Goal: Task Accomplishment & Management: Manage account settings

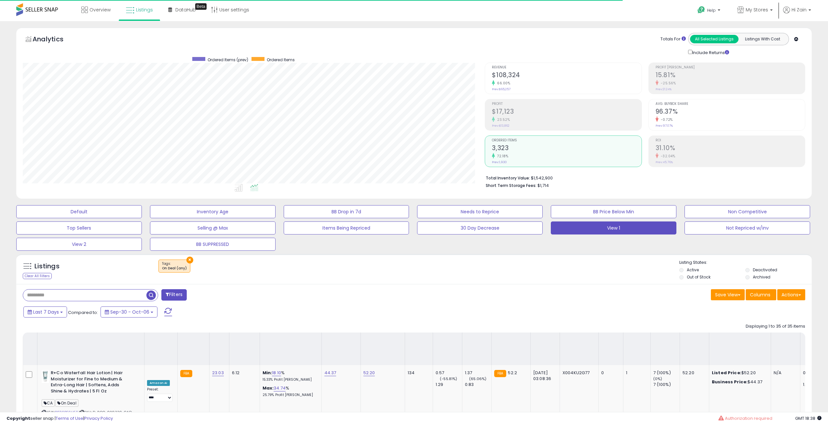
select select "**"
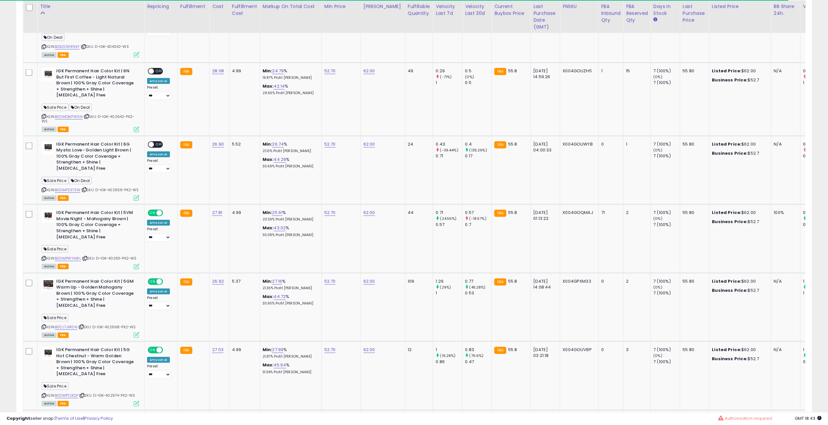
scroll to position [133, 462]
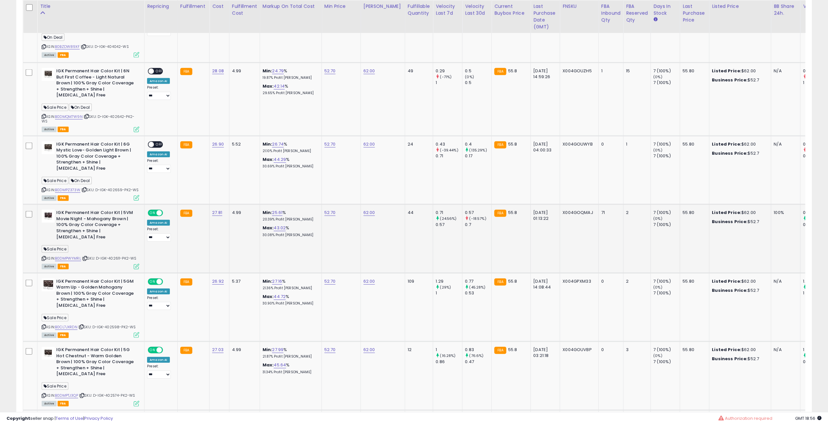
click at [85, 256] on icon at bounding box center [85, 258] width 4 height 4
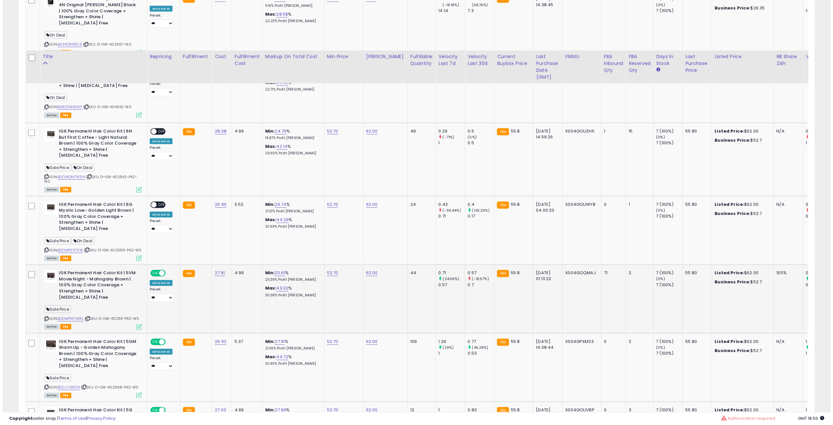
scroll to position [1401, 0]
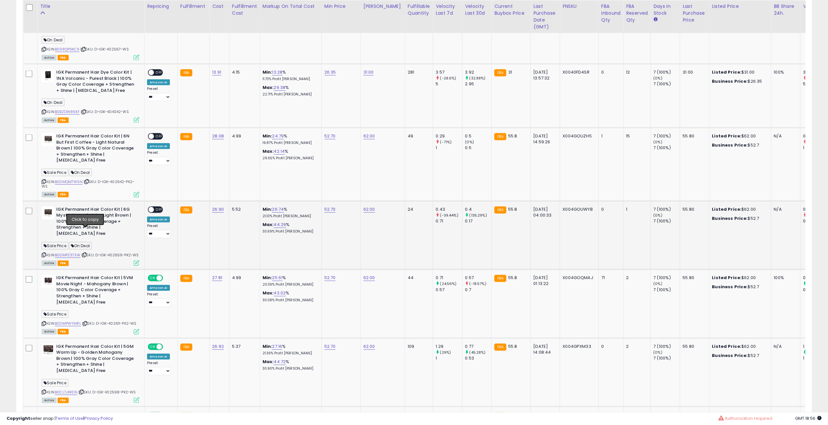
click at [85, 253] on icon at bounding box center [84, 255] width 4 height 4
click at [156, 207] on span "OFF" at bounding box center [159, 210] width 10 height 6
click at [137, 260] on icon at bounding box center [137, 263] width 6 height 6
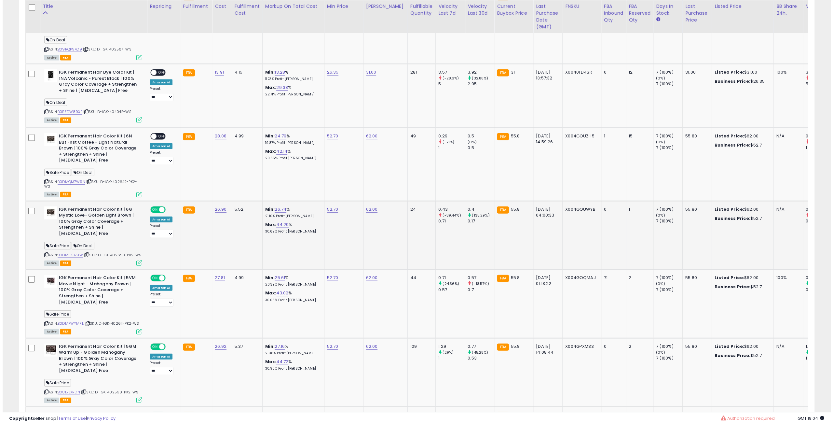
scroll to position [133, 465]
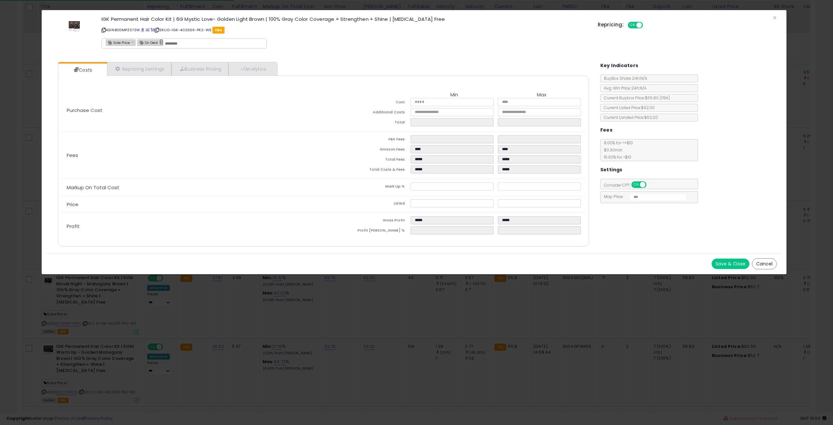
click at [159, 41] on link "×" at bounding box center [161, 42] width 4 height 6
type input "**********"
click at [734, 261] on button "Save & Close" at bounding box center [731, 263] width 38 height 10
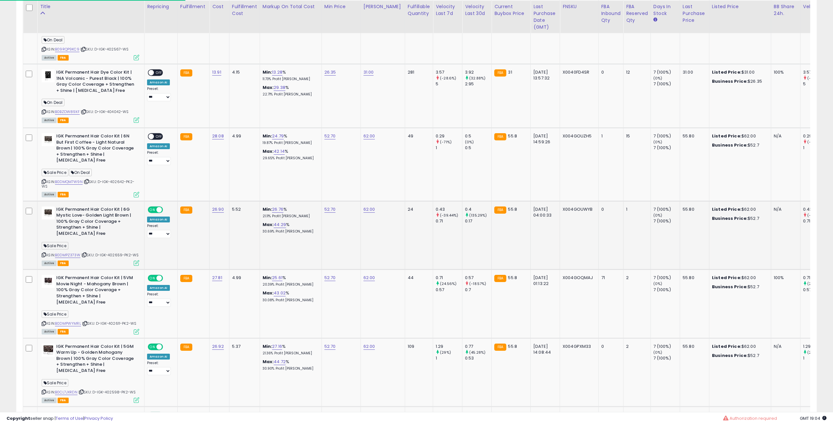
scroll to position [325369, 325041]
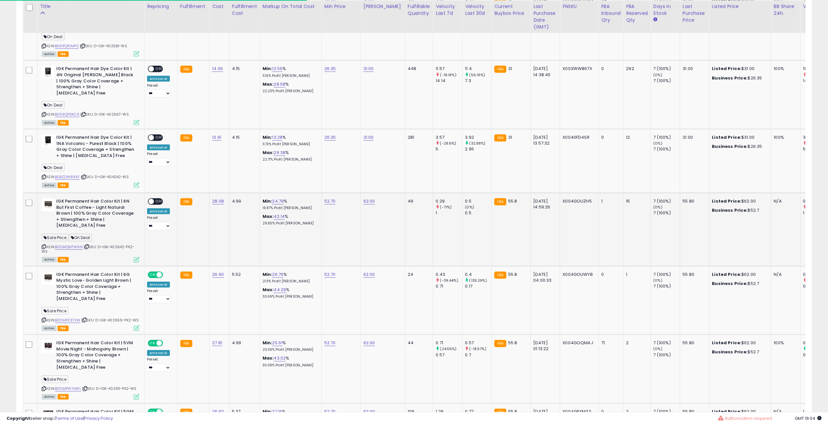
click at [88, 245] on icon at bounding box center [87, 247] width 4 height 4
click at [159, 199] on span "OFF" at bounding box center [159, 202] width 10 height 6
click at [135, 257] on icon at bounding box center [137, 260] width 6 height 6
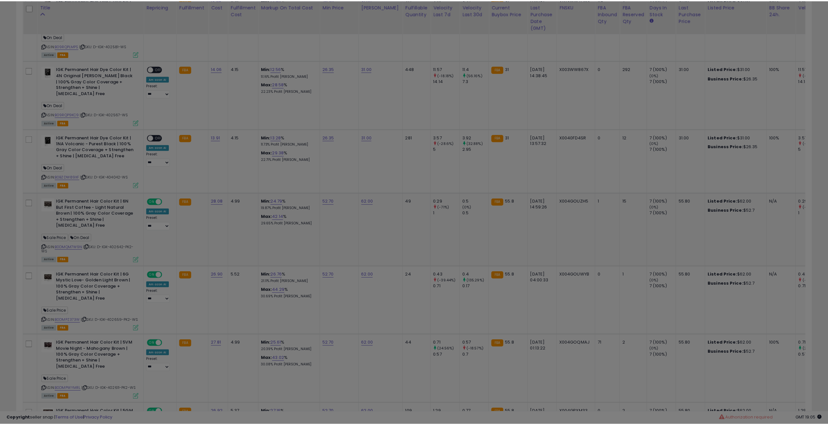
scroll to position [133, 465]
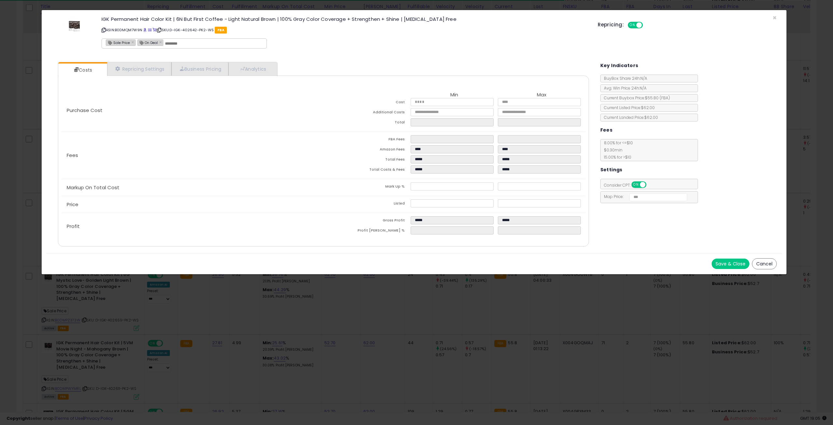
click at [157, 41] on div "On Deal ×" at bounding box center [150, 42] width 26 height 7
type input "*******"
click at [160, 41] on link "×" at bounding box center [161, 42] width 4 height 6
type input "**********"
click at [729, 265] on button "Save & Close" at bounding box center [731, 263] width 38 height 10
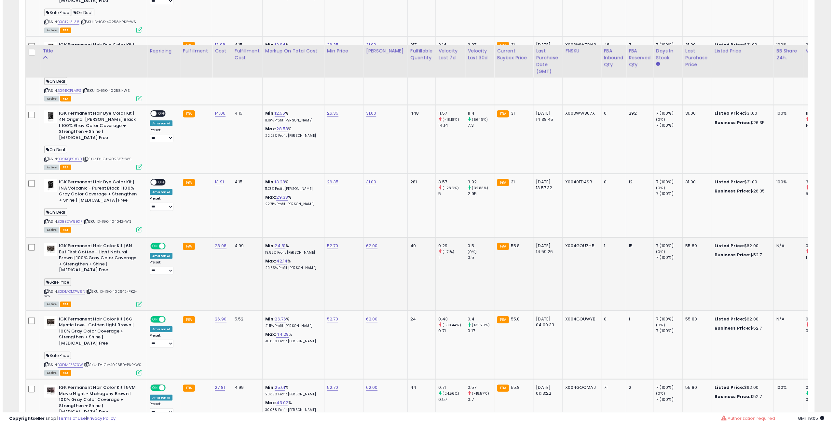
scroll to position [1271, 0]
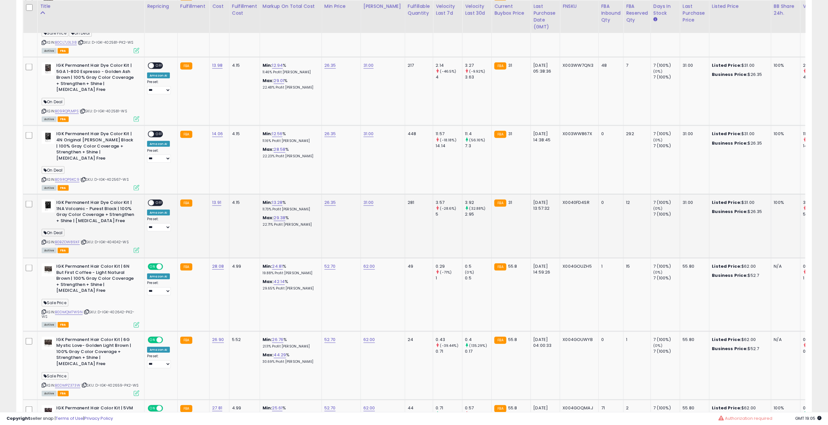
click at [83, 240] on icon at bounding box center [84, 242] width 4 height 4
click at [155, 200] on span "OFF" at bounding box center [159, 203] width 10 height 6
click at [137, 236] on td "IGK Permanent Hair Dye Color Kit | 1NA Volcanic - Purest Black | 100% Gray Colo…" at bounding box center [90, 226] width 107 height 64
click at [136, 247] on icon at bounding box center [137, 250] width 6 height 6
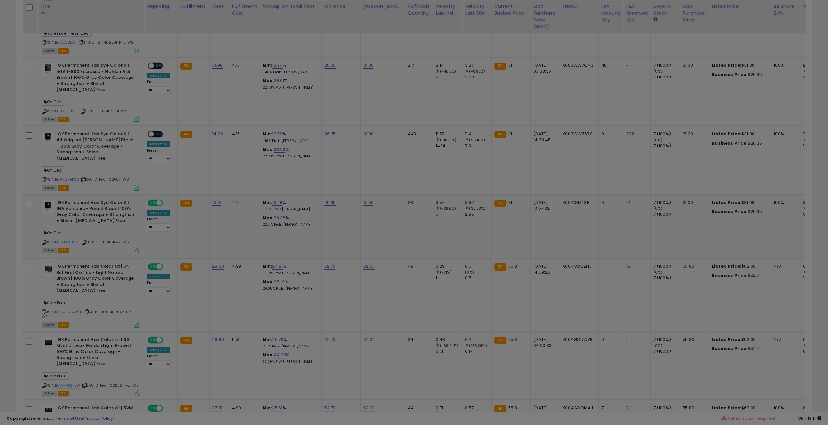
scroll to position [133, 465]
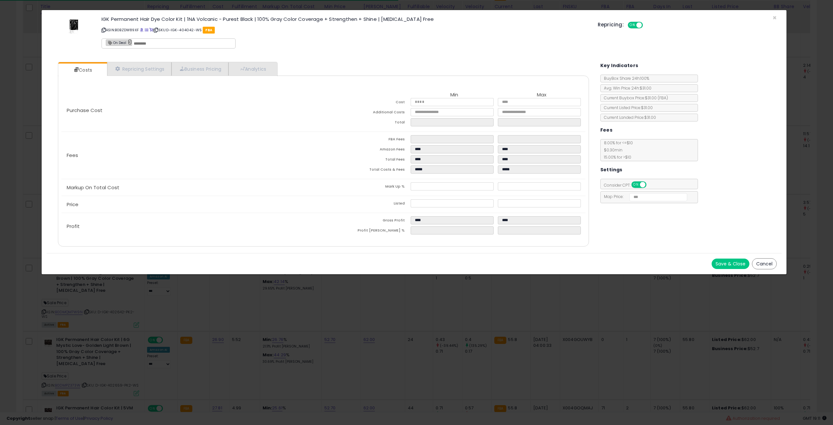
click at [130, 42] on link "×" at bounding box center [130, 42] width 4 height 6
click at [724, 258] on button "Save & Close" at bounding box center [731, 263] width 38 height 10
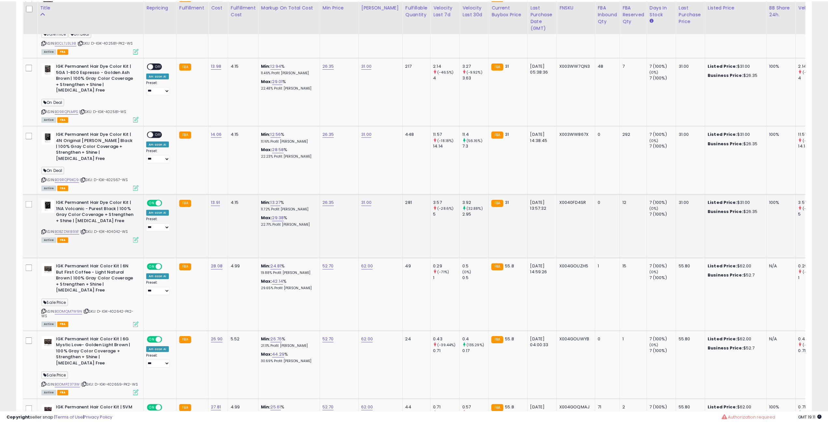
scroll to position [325369, 325041]
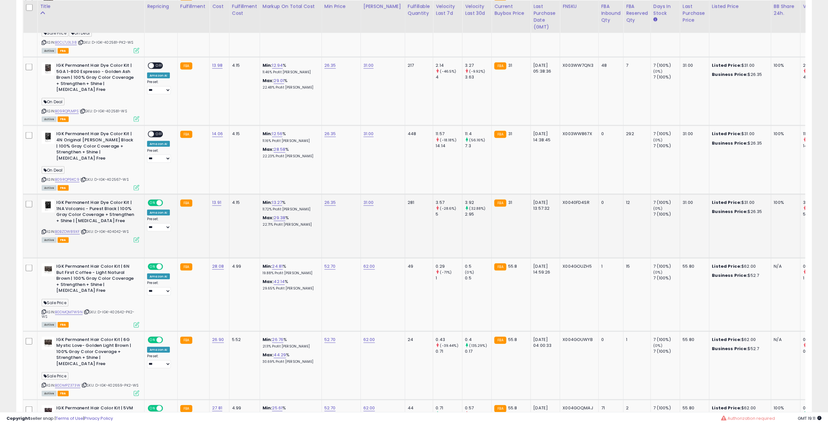
drag, startPoint x: 192, startPoint y: 188, endPoint x: 176, endPoint y: 182, distance: 17.0
click at [177, 194] on td "FBA" at bounding box center [193, 226] width 32 height 64
drag, startPoint x: 176, startPoint y: 182, endPoint x: 196, endPoint y: 186, distance: 19.9
click at [196, 194] on td "FBA" at bounding box center [193, 226] width 32 height 64
drag, startPoint x: 196, startPoint y: 186, endPoint x: 184, endPoint y: 186, distance: 12.4
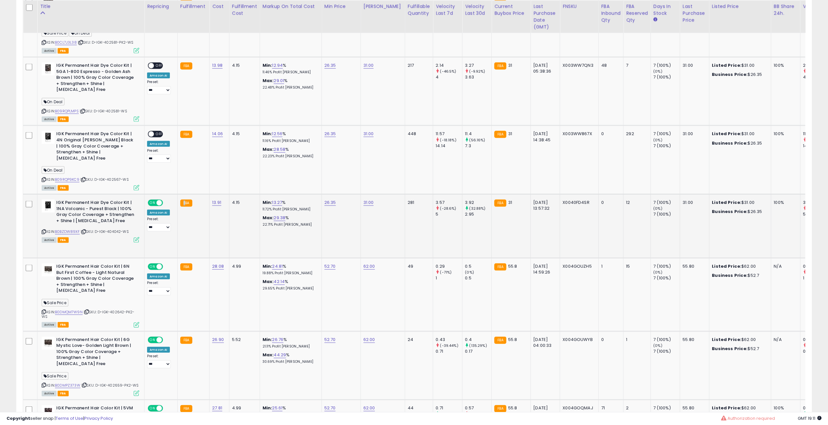
click at [184, 194] on td "FBA" at bounding box center [193, 226] width 32 height 64
click at [192, 194] on td "FBA" at bounding box center [193, 226] width 32 height 64
click at [187, 200] on small "FBA" at bounding box center [186, 203] width 12 height 7
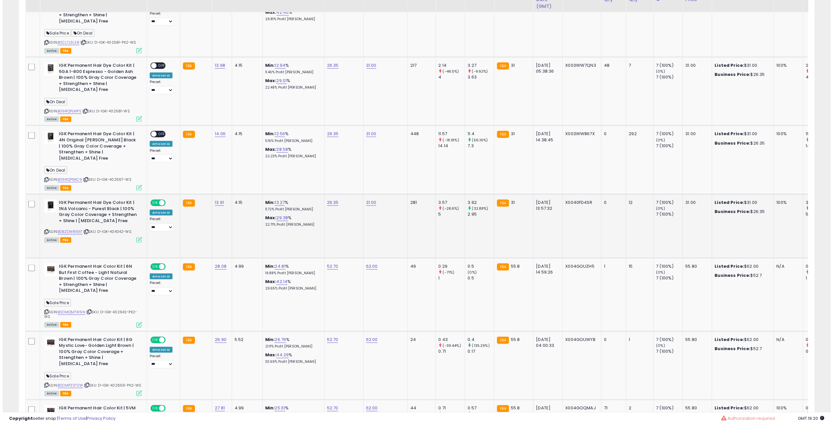
scroll to position [1206, 0]
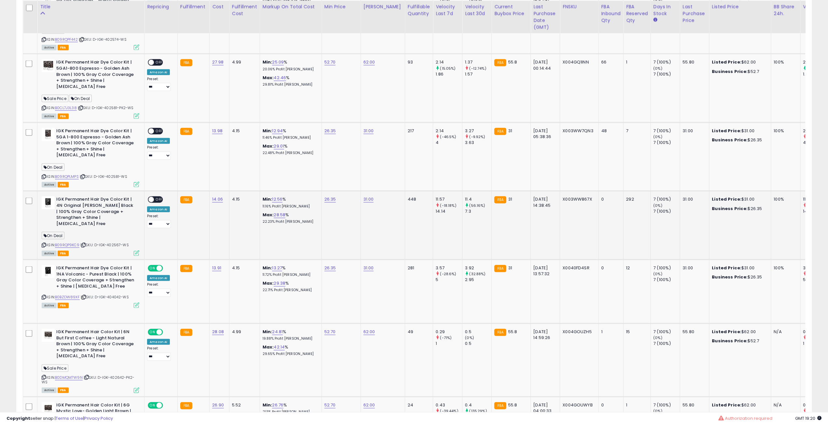
click at [86, 243] on icon at bounding box center [83, 245] width 4 height 4
click at [157, 197] on span "OFF" at bounding box center [159, 200] width 10 height 6
click at [137, 231] on div "ASIN: B09RQP9KC9 | SKU: D-IGK-402567-WS Active FBA" at bounding box center [91, 225] width 98 height 59
click at [136, 250] on icon at bounding box center [137, 253] width 6 height 6
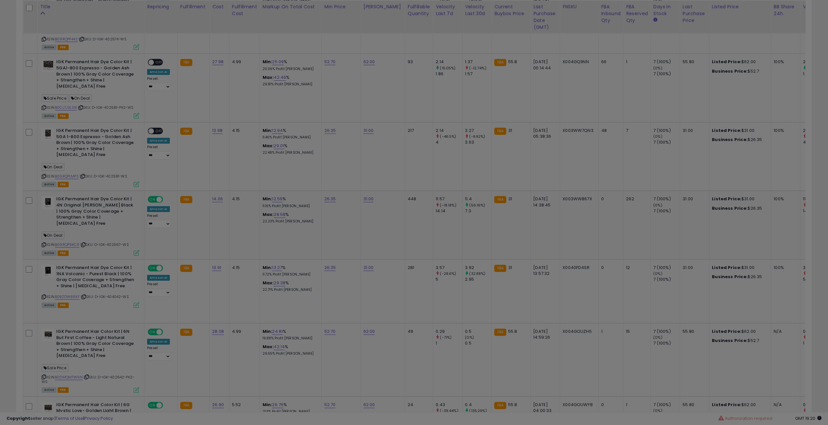
scroll to position [133, 465]
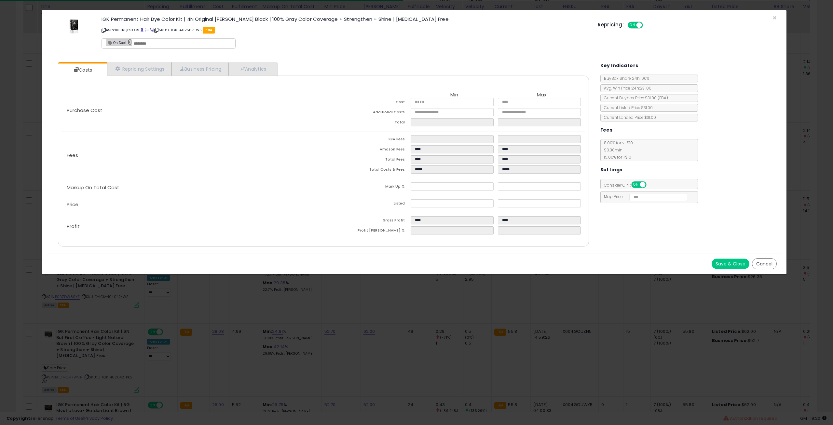
click at [130, 41] on link "×" at bounding box center [130, 42] width 4 height 6
click at [721, 259] on button "Save & Close" at bounding box center [731, 263] width 38 height 10
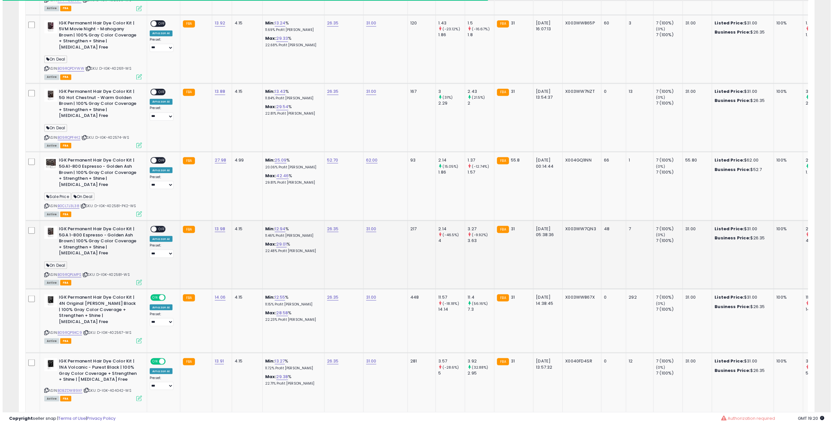
scroll to position [1076, 0]
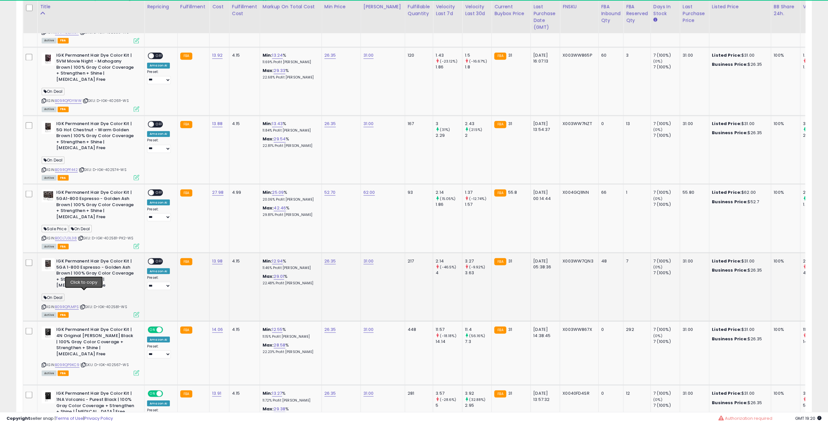
click at [84, 305] on icon at bounding box center [83, 307] width 4 height 4
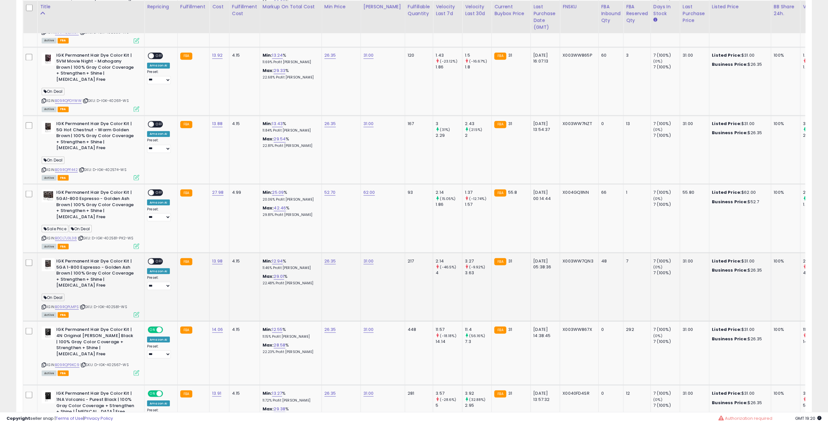
click at [152, 257] on div "ON OFF" at bounding box center [155, 260] width 15 height 7
click at [162, 258] on span "OFF" at bounding box center [159, 261] width 10 height 6
click at [139, 312] on icon at bounding box center [137, 315] width 6 height 6
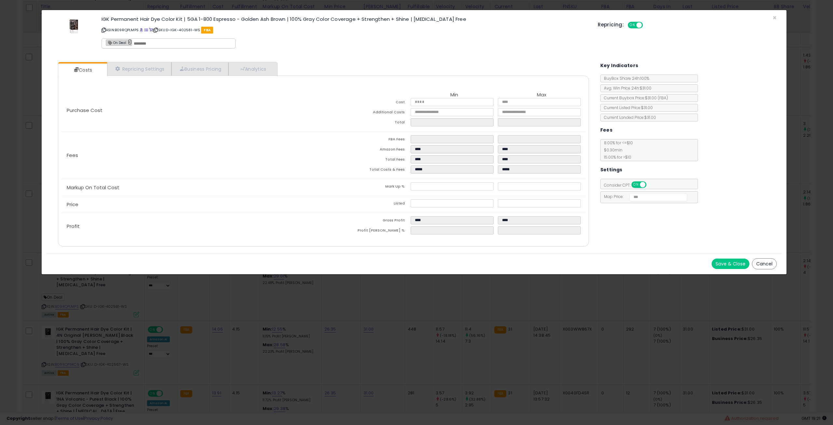
click at [131, 43] on link "×" at bounding box center [130, 42] width 4 height 6
click at [718, 263] on button "Save & Close" at bounding box center [731, 263] width 38 height 10
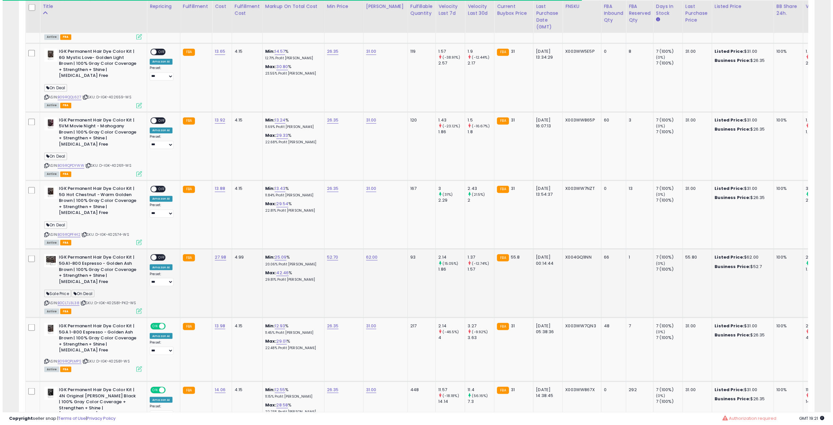
scroll to position [1011, 0]
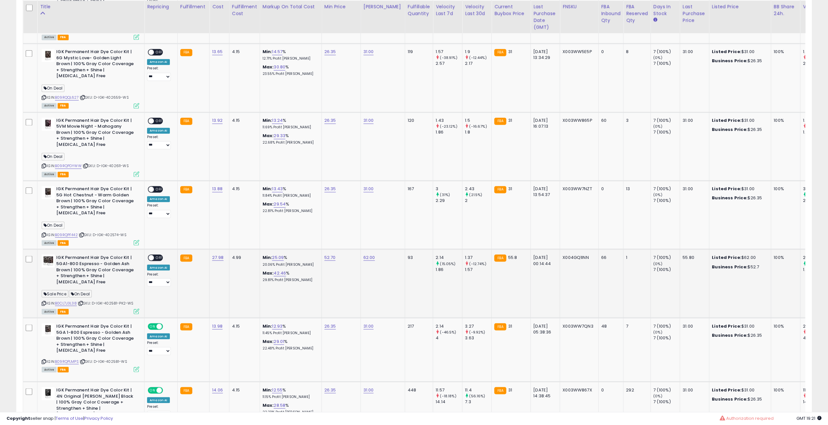
click at [82, 301] on icon at bounding box center [81, 303] width 4 height 4
click at [155, 255] on div "ON OFF" at bounding box center [148, 258] width 15 height 6
click at [155, 254] on div "**********" at bounding box center [159, 270] width 25 height 32
click at [154, 255] on div "ON OFF" at bounding box center [148, 258] width 15 height 6
click at [154, 255] on span "OFF" at bounding box center [159, 258] width 10 height 6
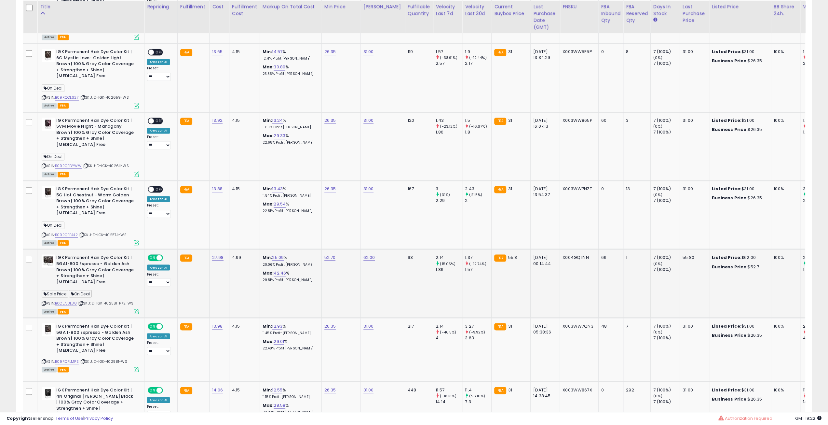
click at [138, 294] on div "ASIN: B0CL7J3L38 | SKU: D-IGK-402581-PK2-WS Active FBA" at bounding box center [91, 283] width 98 height 59
click at [136, 308] on icon at bounding box center [137, 311] width 6 height 6
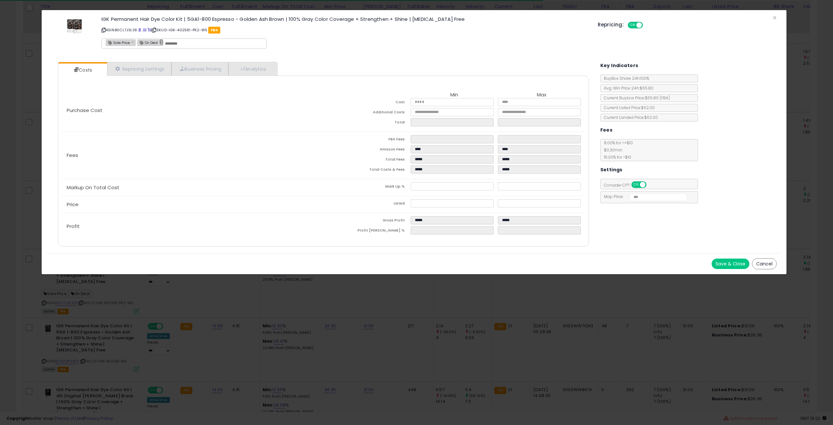
click at [160, 42] on link "×" at bounding box center [161, 42] width 4 height 6
type input "**********"
click at [725, 261] on button "Save & Close" at bounding box center [731, 263] width 38 height 10
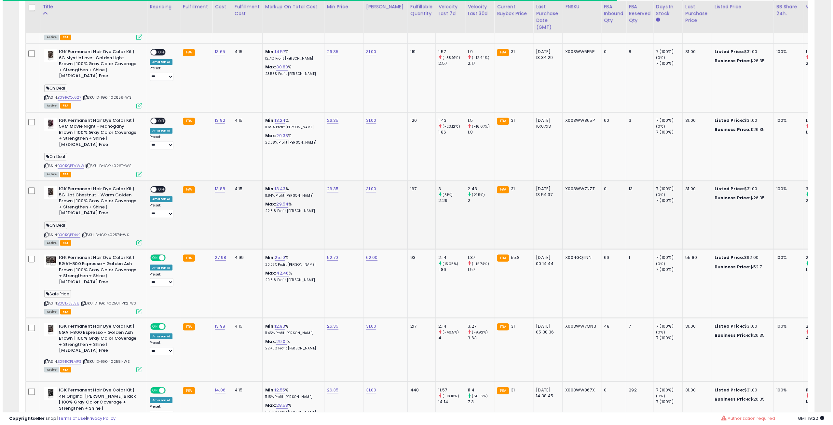
scroll to position [913, 0]
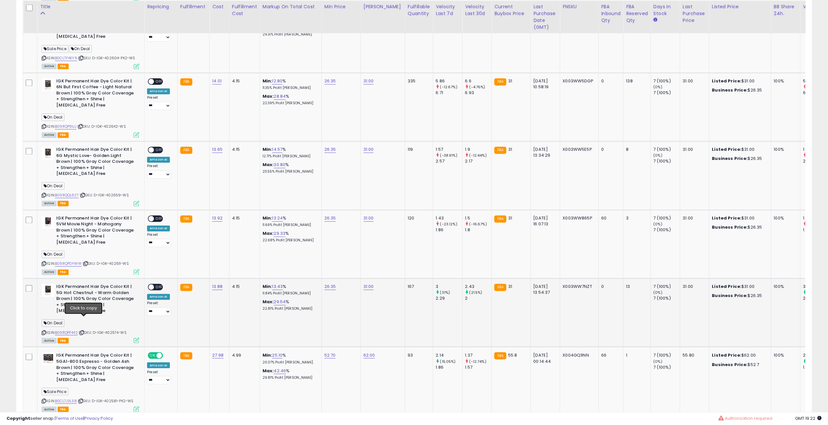
click at [84, 330] on icon at bounding box center [82, 332] width 4 height 4
click at [154, 284] on span "OFF" at bounding box center [159, 287] width 10 height 6
click at [134, 337] on icon at bounding box center [137, 340] width 6 height 6
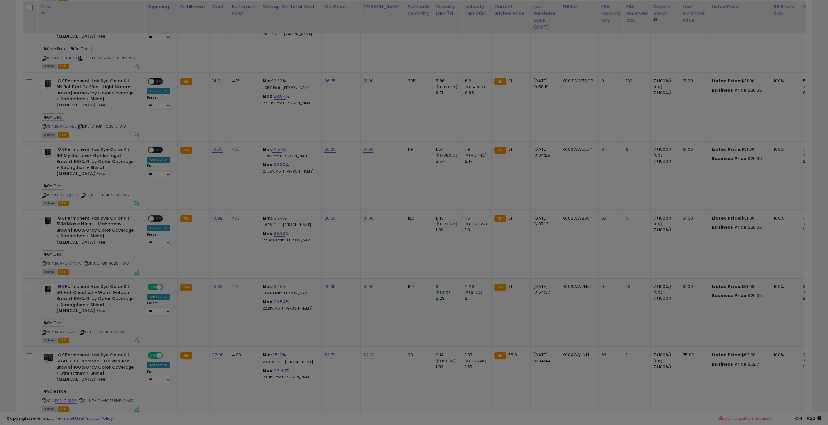
scroll to position [133, 465]
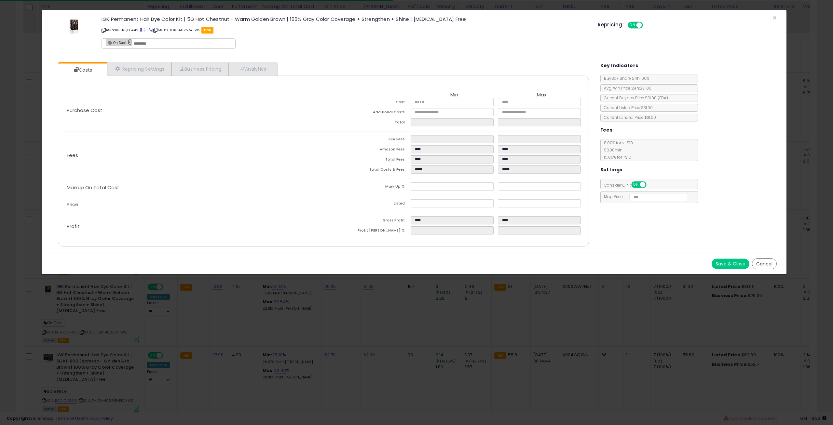
drag, startPoint x: 130, startPoint y: 43, endPoint x: 137, endPoint y: 44, distance: 7.2
click at [130, 43] on link "×" at bounding box center [130, 42] width 4 height 6
click at [733, 262] on button "Save & Close" at bounding box center [731, 263] width 38 height 10
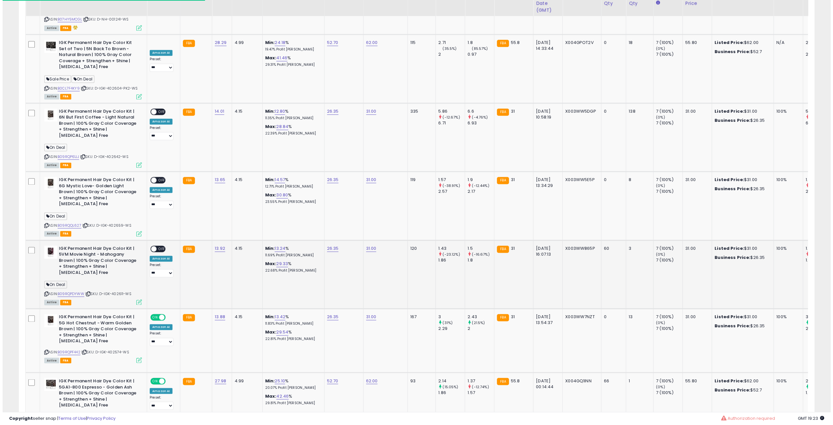
scroll to position [848, 0]
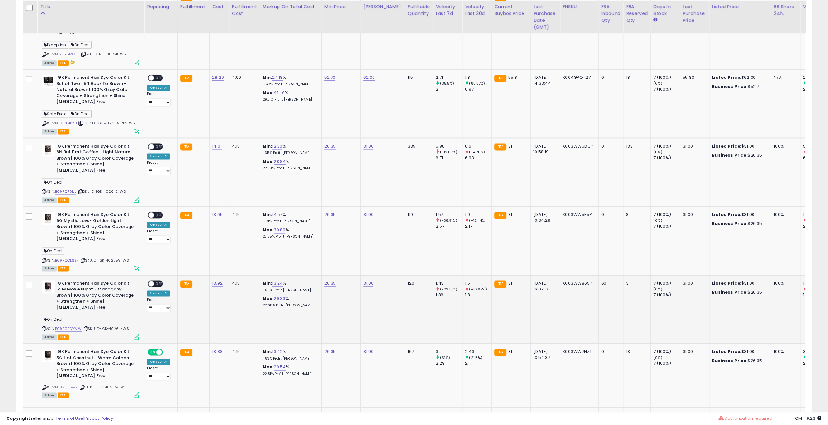
click at [87, 327] on icon at bounding box center [86, 329] width 4 height 4
click at [153, 281] on span at bounding box center [151, 284] width 6 height 6
click at [152, 281] on span at bounding box center [151, 284] width 6 height 6
click at [157, 281] on span at bounding box center [160, 284] width 6 height 6
click at [153, 281] on div "ON OFF" at bounding box center [148, 284] width 15 height 6
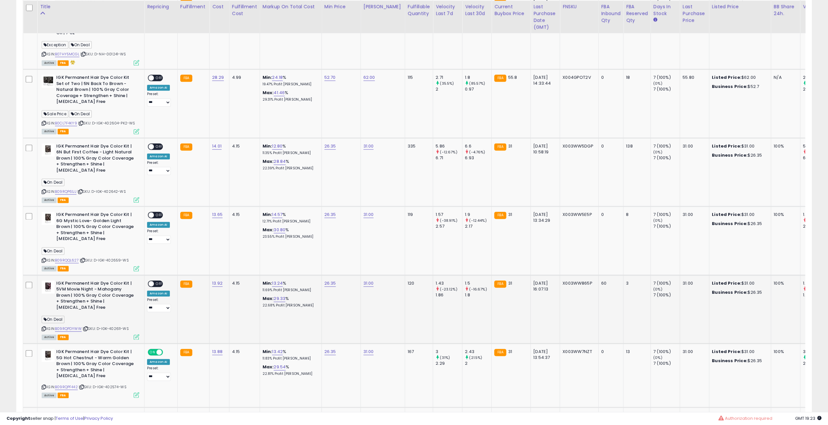
click at [154, 281] on div "ON OFF" at bounding box center [148, 284] width 15 height 6
click at [156, 281] on span "OFF" at bounding box center [159, 284] width 10 height 6
click at [138, 334] on icon at bounding box center [137, 337] width 6 height 6
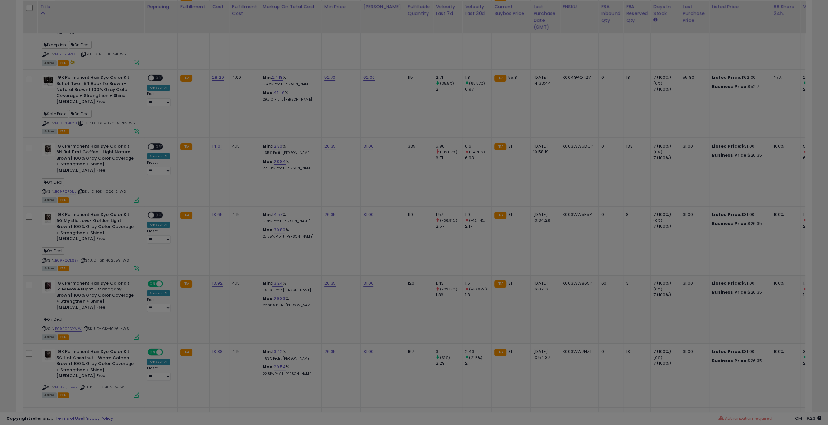
scroll to position [133, 465]
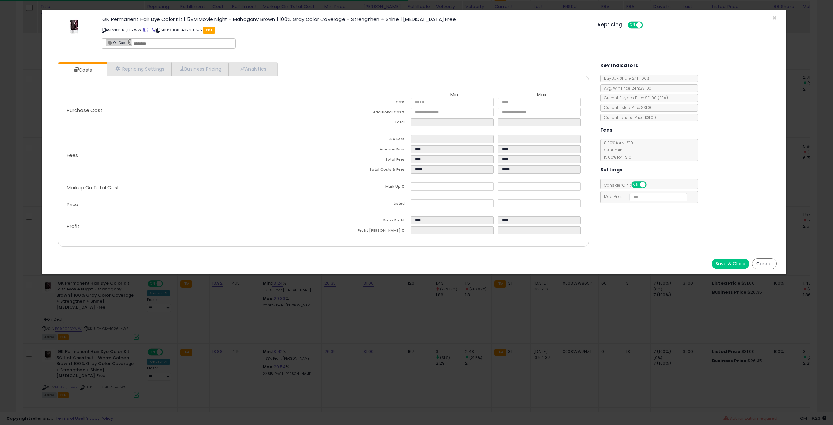
click at [129, 43] on link "×" at bounding box center [130, 42] width 4 height 6
click at [718, 262] on button "Save & Close" at bounding box center [731, 263] width 38 height 10
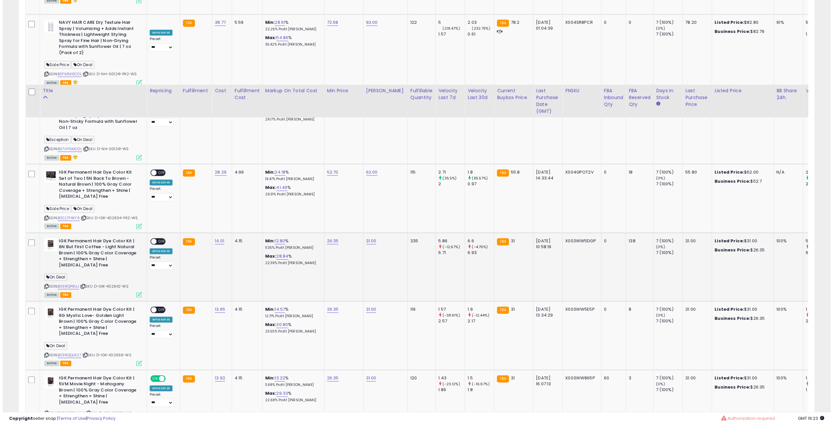
scroll to position [750, 0]
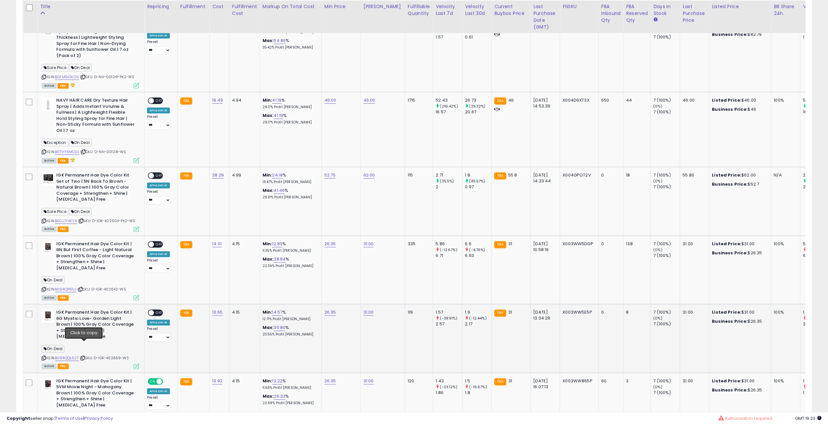
click at [85, 356] on icon at bounding box center [83, 358] width 4 height 4
click at [157, 310] on span "OFF" at bounding box center [159, 313] width 10 height 6
click at [138, 363] on icon at bounding box center [137, 366] width 6 height 6
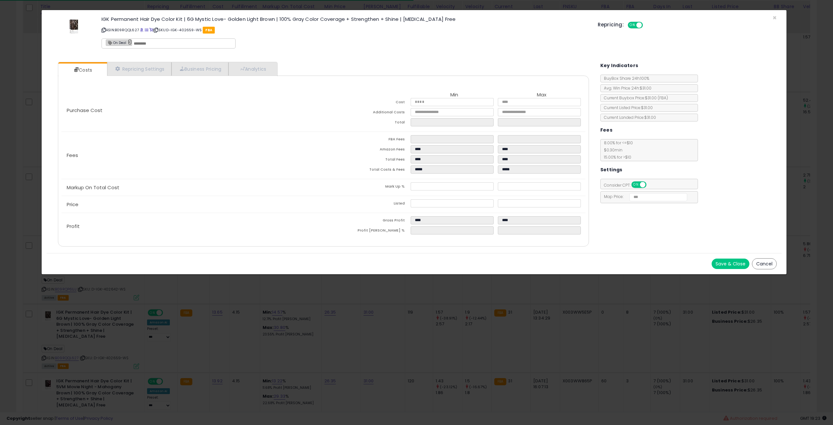
click at [130, 44] on link "×" at bounding box center [130, 42] width 4 height 6
click at [732, 260] on button "Save & Close" at bounding box center [731, 263] width 38 height 10
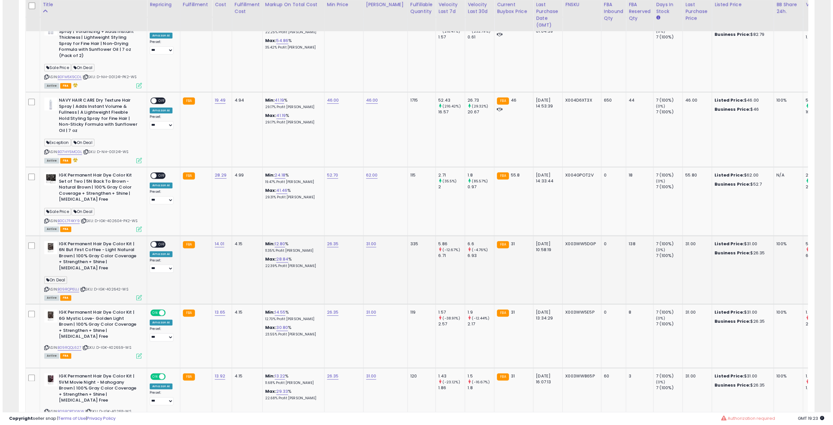
scroll to position [685, 0]
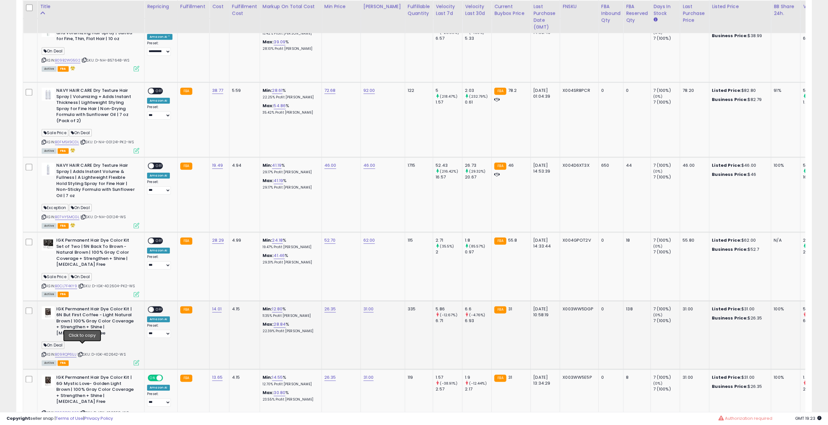
click at [81, 353] on icon at bounding box center [80, 355] width 4 height 4
click at [157, 306] on span "OFF" at bounding box center [159, 309] width 10 height 6
click at [135, 360] on icon at bounding box center [137, 363] width 6 height 6
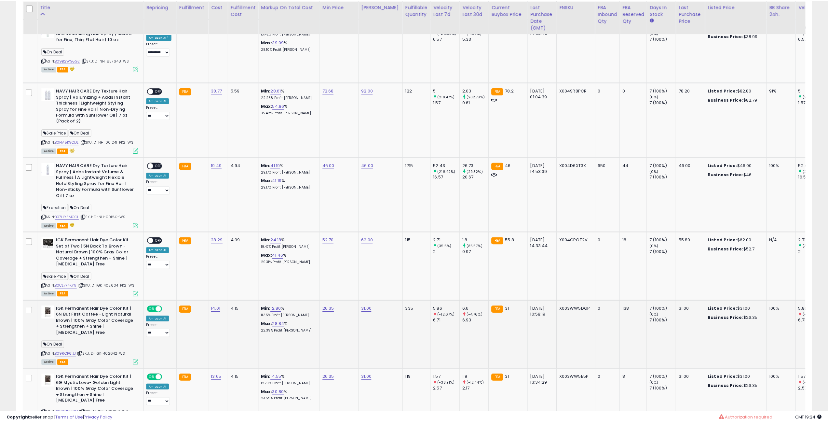
scroll to position [133, 465]
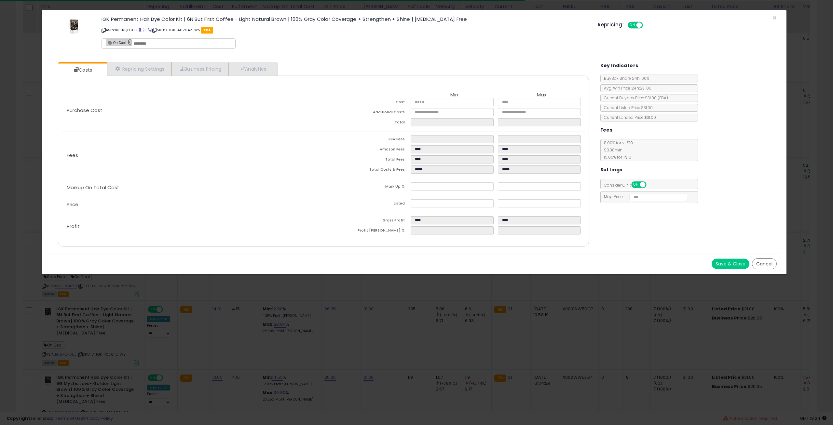
click at [130, 41] on link "×" at bounding box center [130, 42] width 4 height 6
click at [728, 262] on button "Save & Close" at bounding box center [731, 263] width 38 height 10
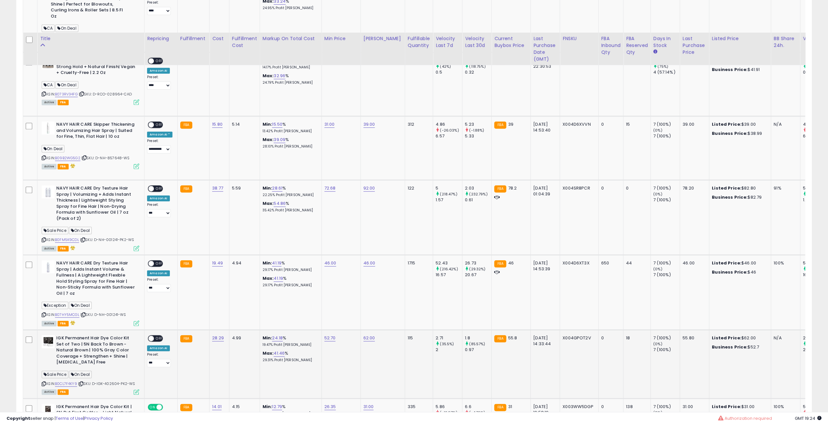
scroll to position [653, 0]
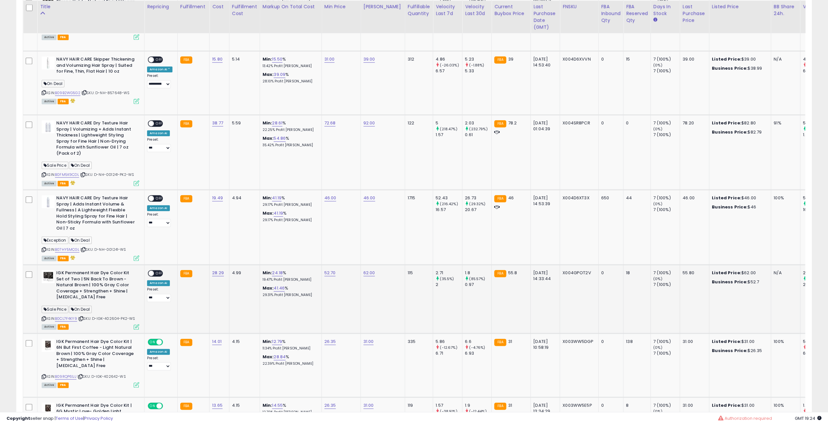
click at [83, 317] on icon at bounding box center [81, 319] width 4 height 4
click at [155, 270] on span "OFF" at bounding box center [159, 273] width 10 height 6
click at [135, 324] on icon at bounding box center [137, 327] width 6 height 6
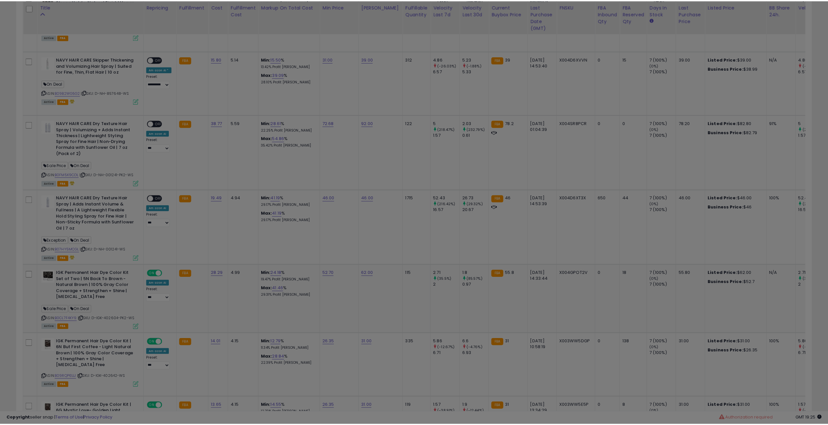
scroll to position [133, 465]
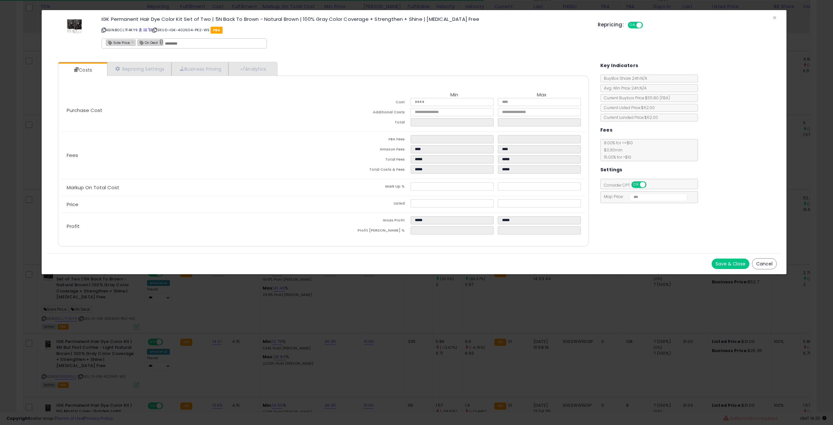
drag, startPoint x: 158, startPoint y: 42, endPoint x: 175, endPoint y: 55, distance: 21.9
click at [159, 42] on link "×" at bounding box center [161, 42] width 4 height 6
type input "**********"
click at [718, 262] on button "Save & Close" at bounding box center [731, 263] width 38 height 10
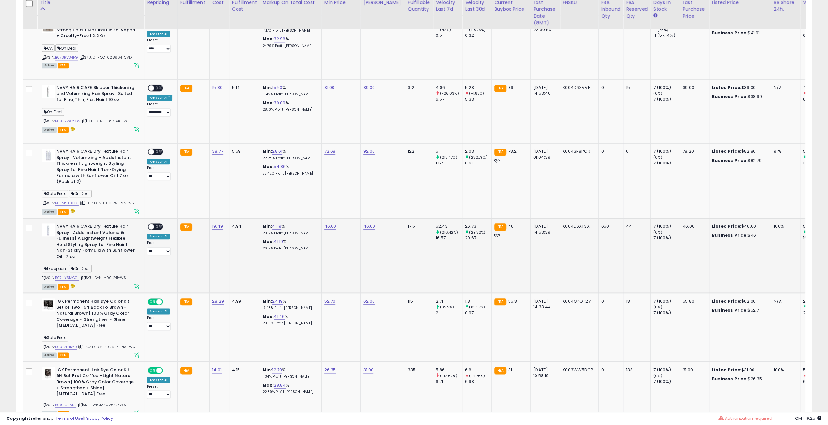
scroll to position [620, 0]
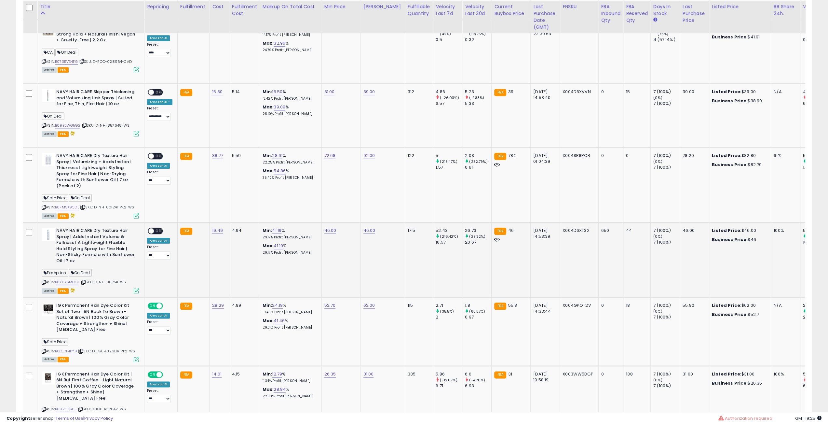
click at [86, 280] on icon at bounding box center [83, 282] width 4 height 4
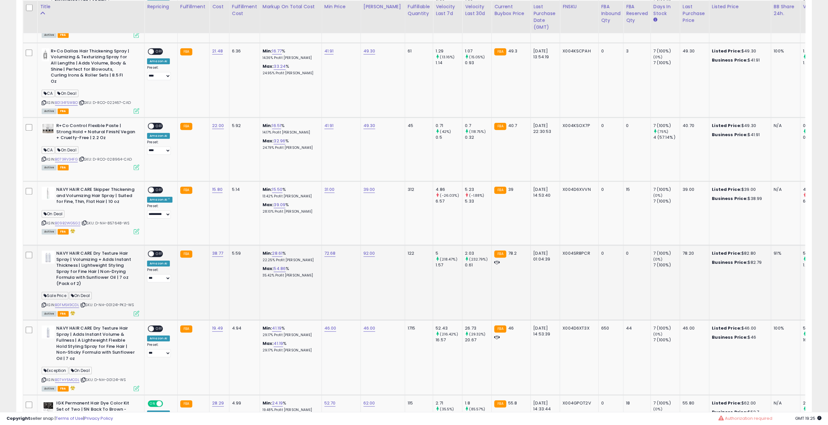
click at [87, 302] on span "| SKU: D-NH-001241-PK2-WS" at bounding box center [107, 304] width 54 height 5
click at [85, 303] on icon at bounding box center [83, 305] width 4 height 4
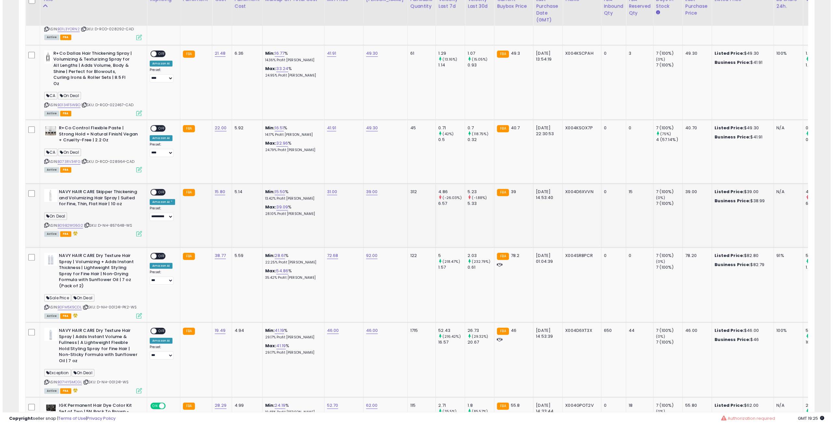
scroll to position [490, 0]
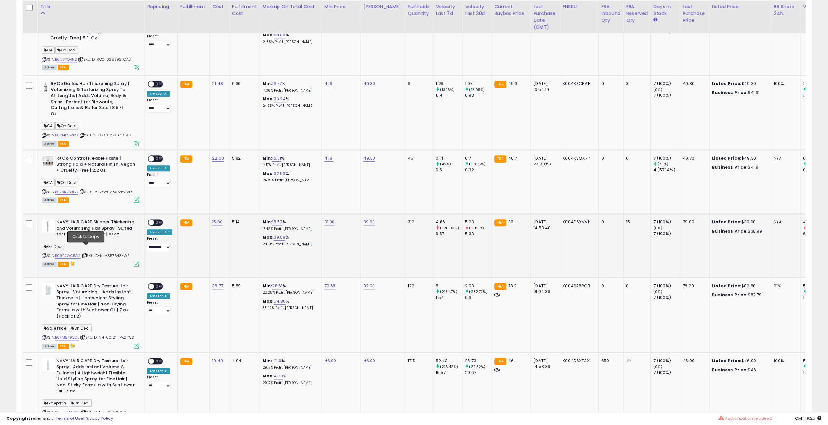
click at [87, 254] on icon at bounding box center [84, 256] width 4 height 4
click at [159, 220] on span "OFF" at bounding box center [159, 223] width 10 height 6
click at [133, 261] on div "Active FBA" at bounding box center [91, 263] width 98 height 5
click at [136, 261] on icon at bounding box center [137, 264] width 6 height 6
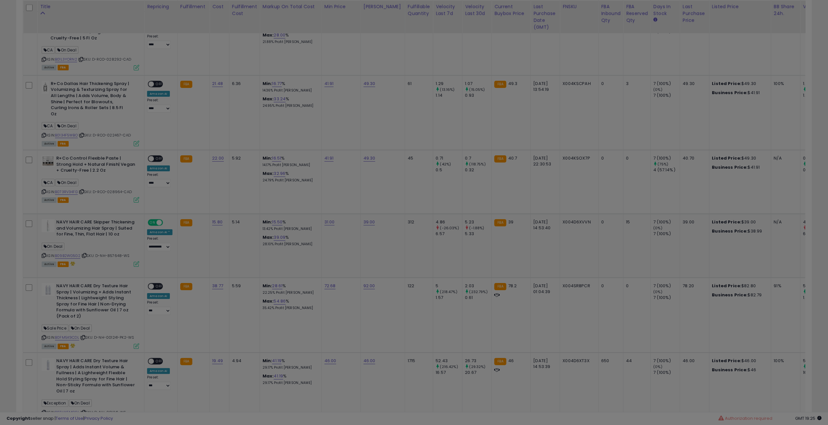
scroll to position [133, 465]
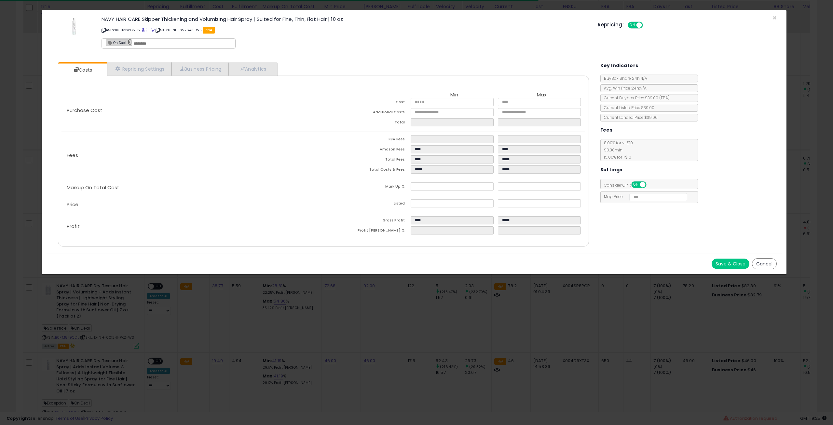
click at [128, 39] on link "×" at bounding box center [130, 42] width 4 height 6
click at [730, 263] on button "Save & Close" at bounding box center [731, 263] width 38 height 10
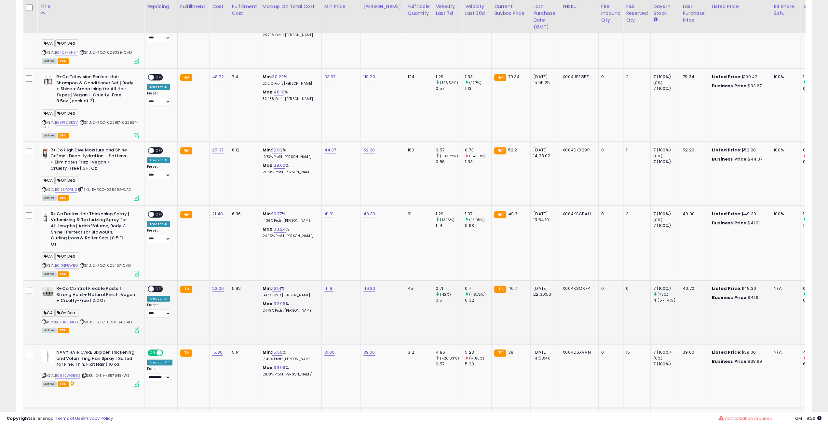
scroll to position [392, 0]
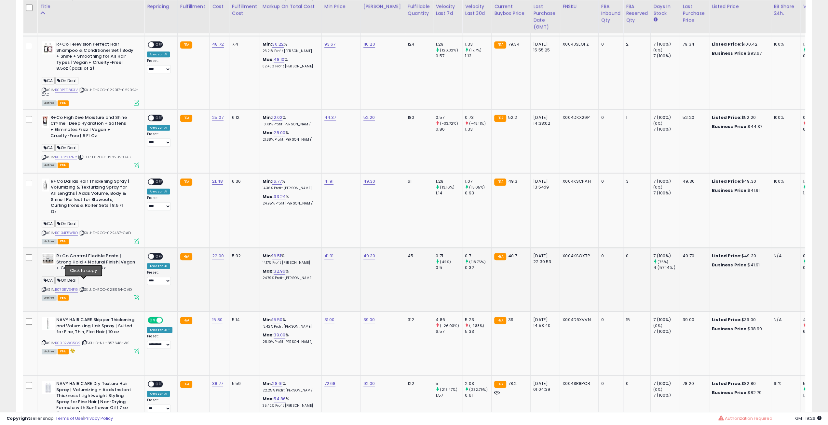
click at [83, 287] on icon at bounding box center [82, 289] width 4 height 4
click at [84, 231] on icon at bounding box center [82, 233] width 4 height 4
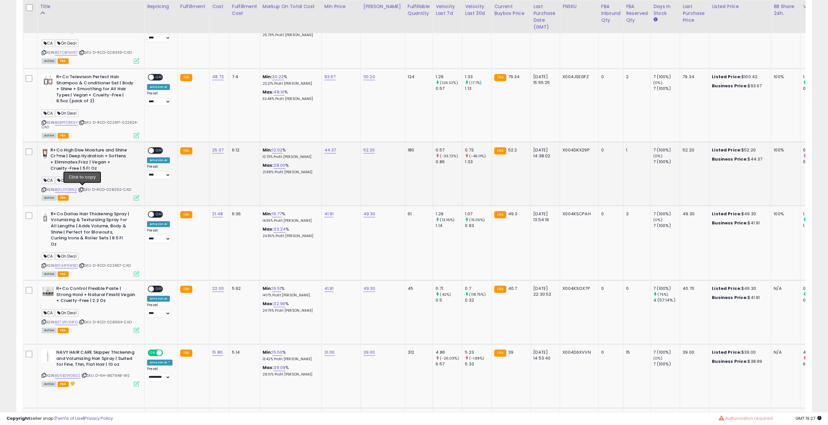
click at [83, 188] on icon at bounding box center [81, 190] width 4 height 4
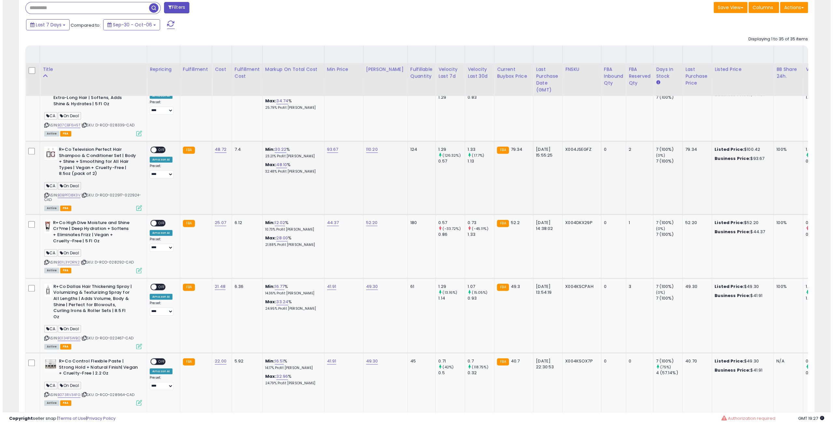
scroll to position [262, 0]
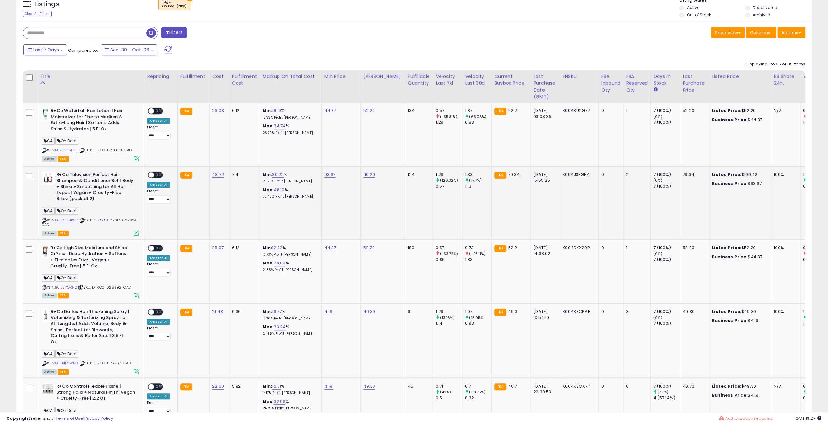
click at [83, 220] on icon at bounding box center [82, 220] width 4 height 4
click at [84, 149] on icon at bounding box center [82, 150] width 4 height 4
click at [156, 111] on span "OFF" at bounding box center [159, 111] width 10 height 6
click at [135, 159] on icon at bounding box center [137, 159] width 6 height 6
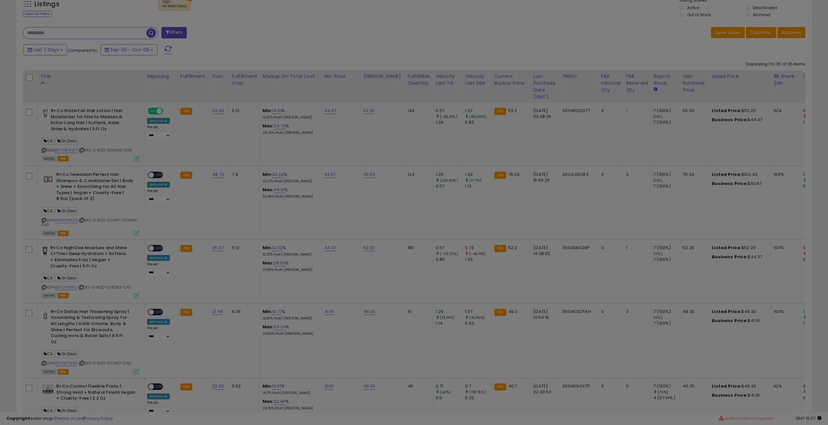
scroll to position [133, 465]
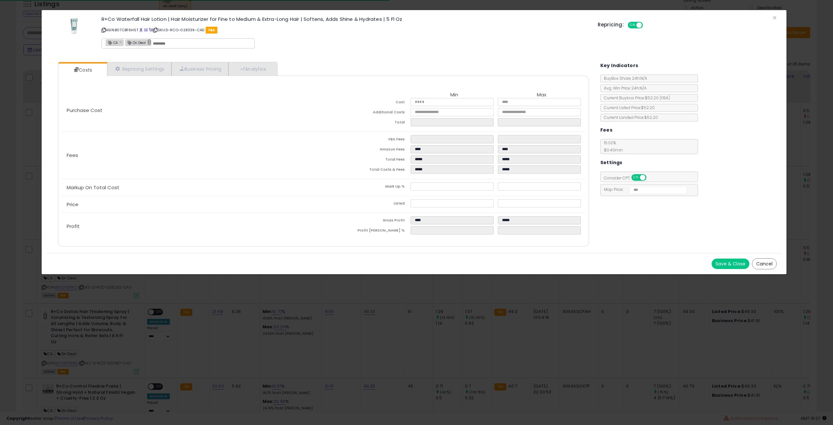
click at [149, 41] on link "×" at bounding box center [149, 42] width 4 height 6
type input "**"
click at [737, 262] on button "Save & Close" at bounding box center [731, 263] width 38 height 10
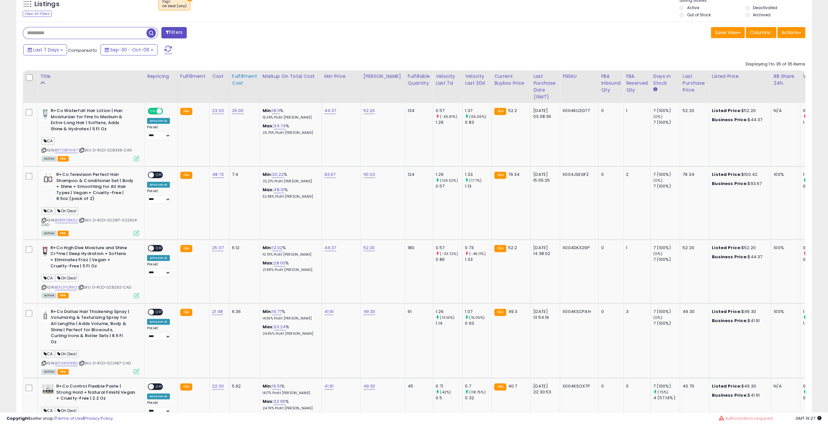
scroll to position [99, 0]
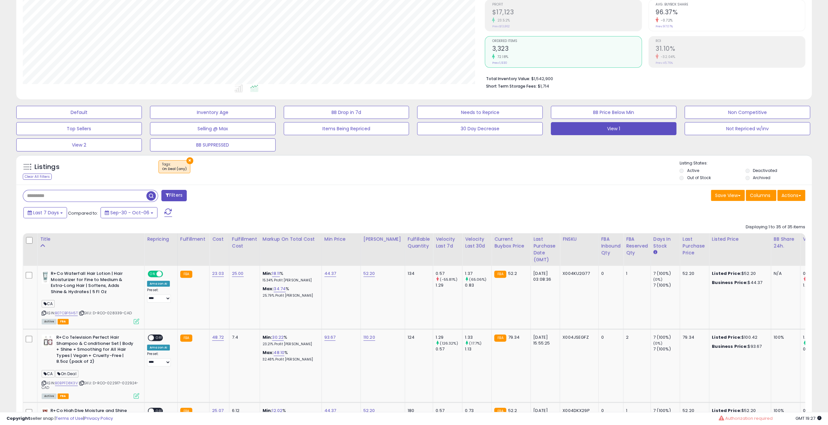
click at [187, 159] on button "×" at bounding box center [190, 160] width 7 height 7
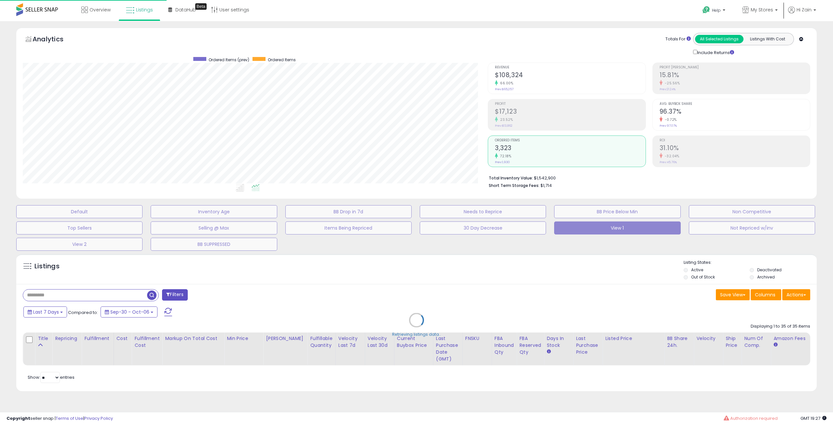
scroll to position [133, 465]
